Goal: Information Seeking & Learning: Learn about a topic

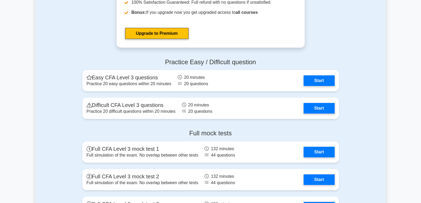
scroll to position [585, 0]
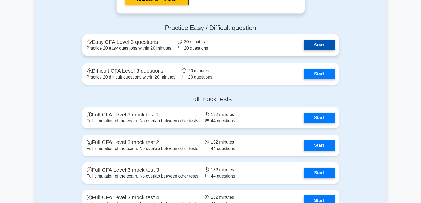
click at [322, 44] on link "Start" at bounding box center [319, 45] width 31 height 11
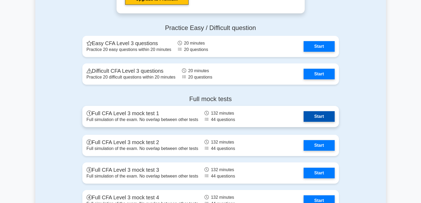
click at [304, 115] on link "Start" at bounding box center [319, 116] width 31 height 11
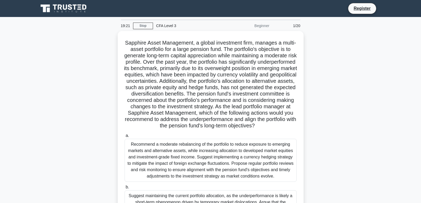
click at [164, 26] on div "CFA Level 3" at bounding box center [189, 25] width 73 height 11
click at [262, 25] on div "Beginner" at bounding box center [249, 25] width 47 height 11
click at [266, 27] on div "Beginner" at bounding box center [249, 25] width 47 height 11
click at [173, 25] on div "CFA Level 3" at bounding box center [189, 25] width 73 height 11
click at [150, 23] on link "Stop" at bounding box center [143, 26] width 20 height 7
